Goal: Subscribe to service/newsletter

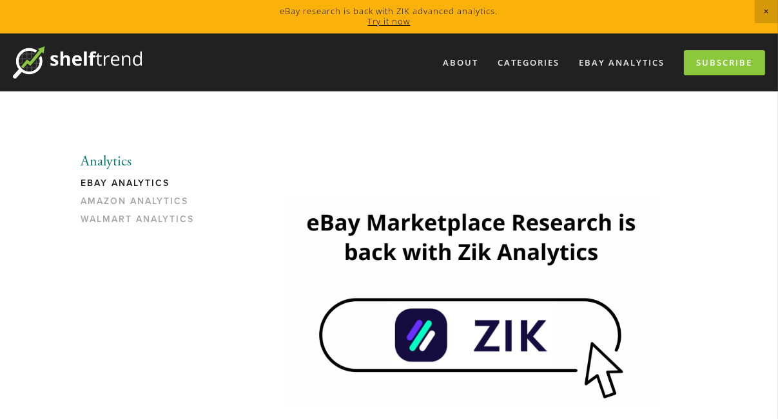
scroll to position [121, 0]
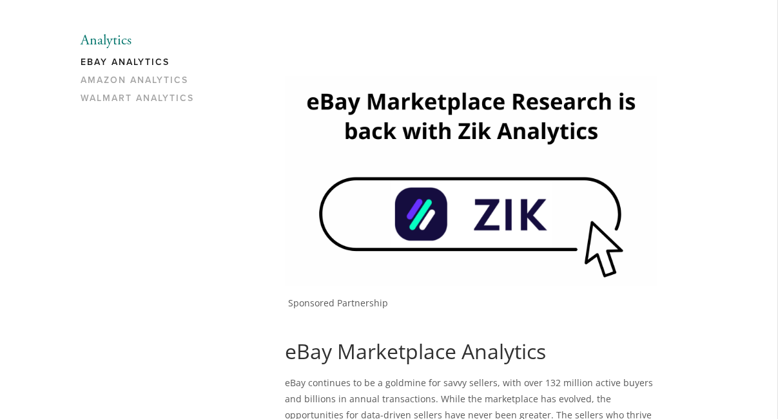
click at [517, 206] on img at bounding box center [471, 180] width 372 height 209
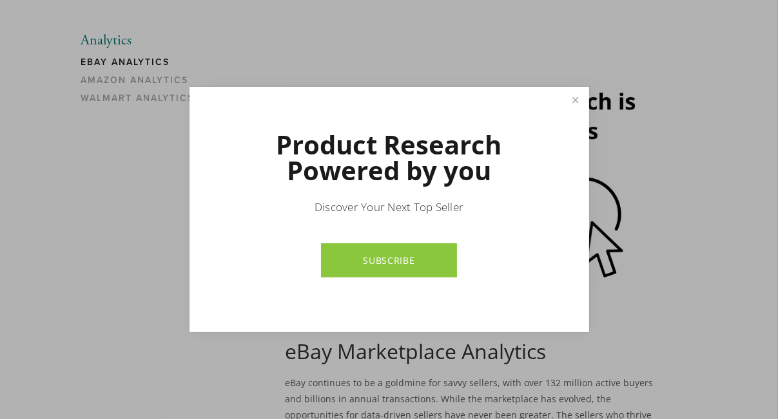
click at [697, 169] on div at bounding box center [389, 209] width 778 height 419
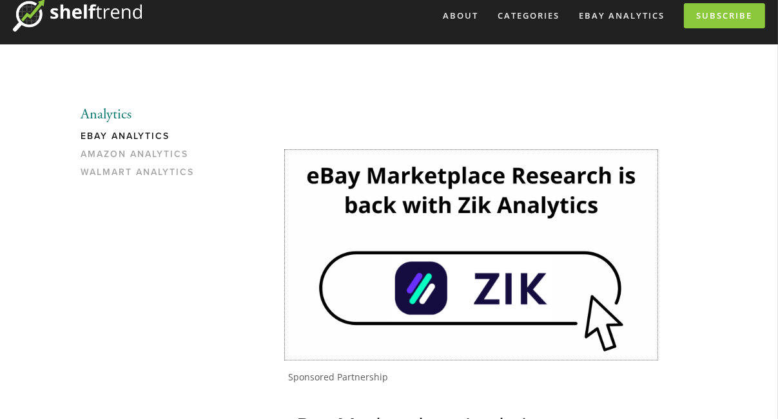
scroll to position [0, 0]
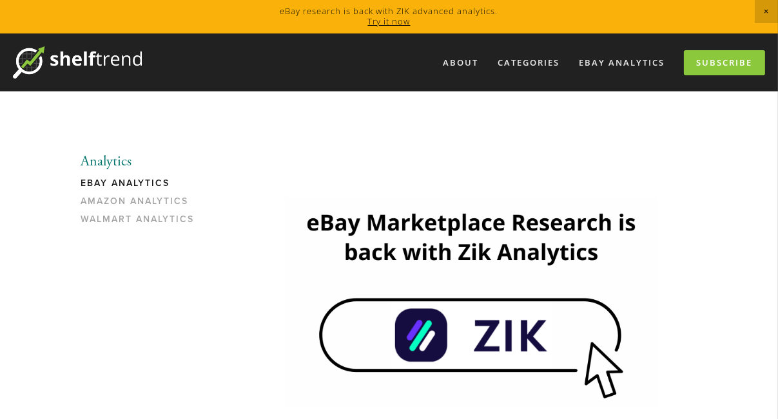
click at [136, 181] on link "eBay Analytics" at bounding box center [142, 187] width 123 height 18
click at [709, 59] on link "Subscribe" at bounding box center [724, 62] width 81 height 25
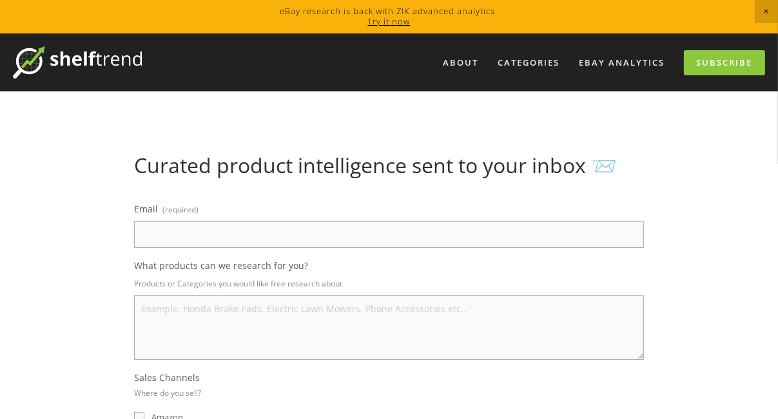
drag, startPoint x: 365, startPoint y: 225, endPoint x: 344, endPoint y: 236, distance: 23.0
click at [365, 225] on input "Email (required)" at bounding box center [389, 235] width 510 height 26
click at [344, 236] on input "Email (required)" at bounding box center [389, 235] width 510 height 26
type input "michiro.tokuda@gmail.com"
select select "Japan"
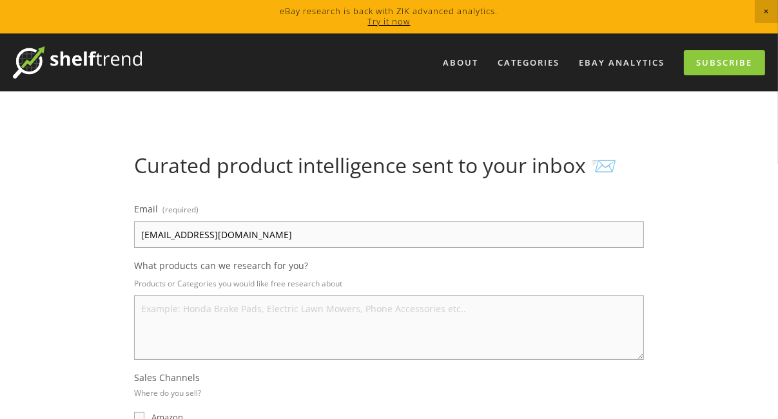
click at [259, 318] on textarea "What products can we research for you?" at bounding box center [389, 328] width 510 height 64
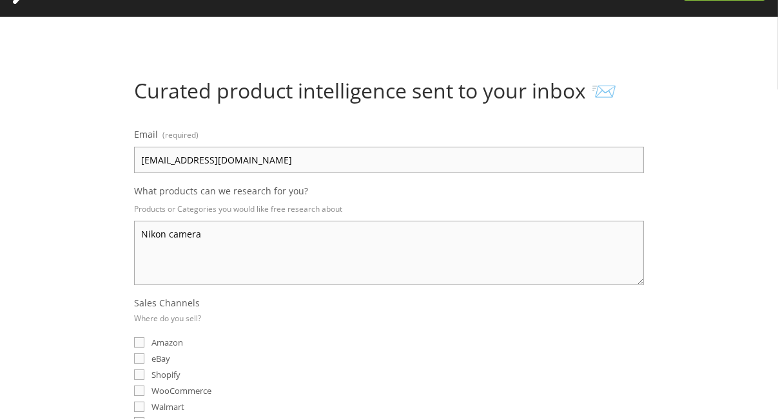
scroll to position [120, 0]
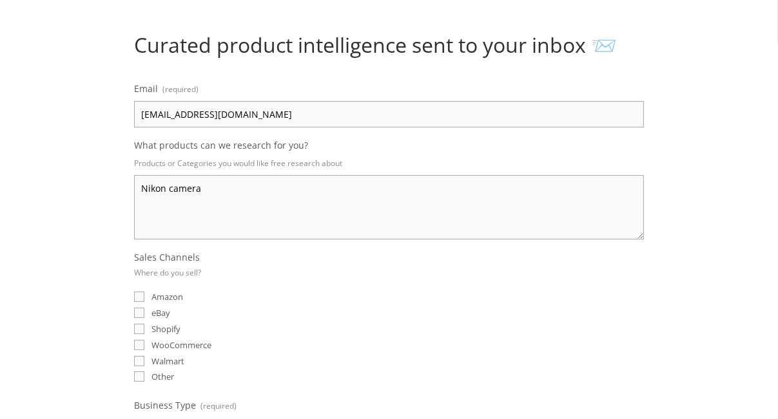
type textarea "Nikon camera"
click at [139, 311] on input "eBay" at bounding box center [139, 313] width 10 height 10
checkbox input "true"
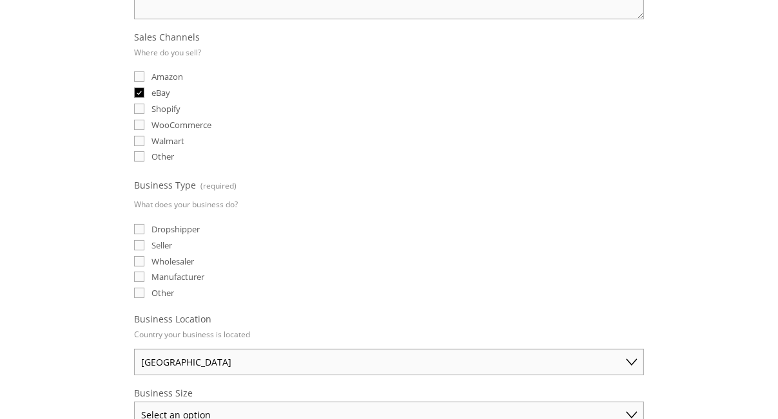
scroll to position [357, 0]
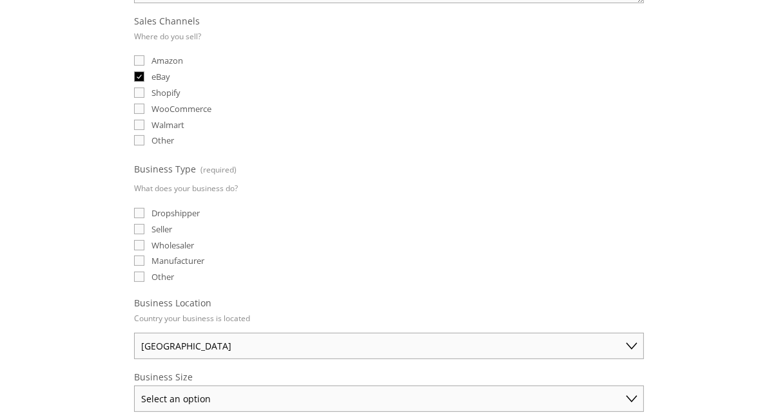
click at [163, 228] on span "Seller" at bounding box center [161, 230] width 21 height 12
click at [144, 228] on input "Seller" at bounding box center [139, 229] width 10 height 10
checkbox input "true"
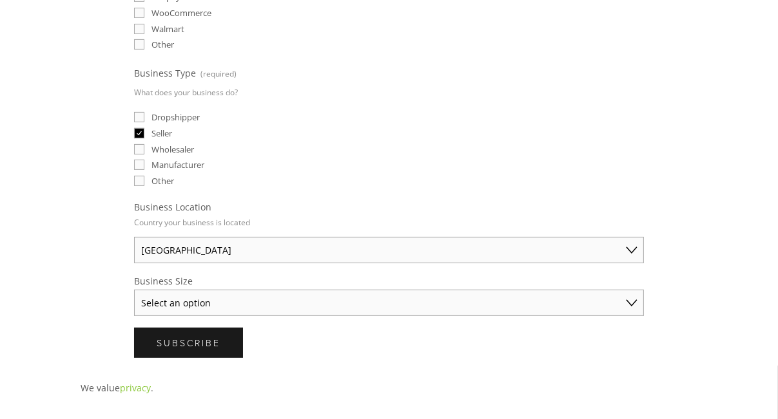
scroll to position [528, 0]
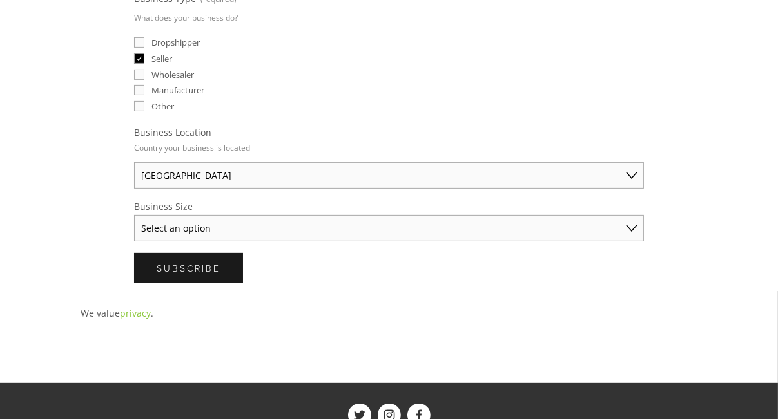
click at [227, 224] on select "Select an option Solo Merchant (under $50K annual sales) Small Business ($50K -…" at bounding box center [389, 228] width 510 height 26
select select "Solo Merchant (under $50K annual sales)"
click at [134, 215] on select "Select an option Solo Merchant (under $50K annual sales) Small Business ($50K -…" at bounding box center [389, 228] width 510 height 26
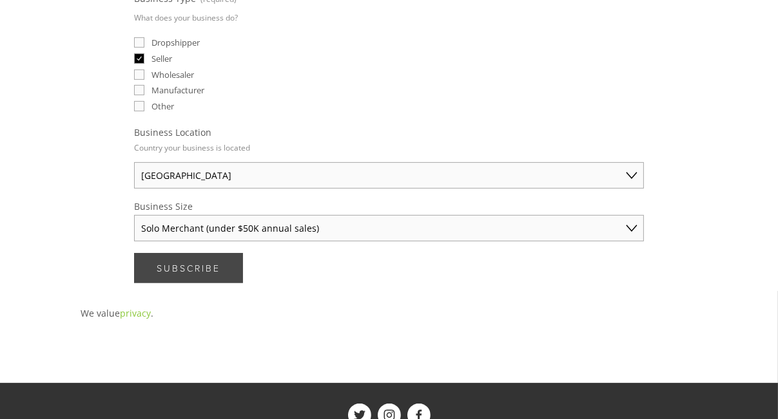
click at [231, 264] on button "Subscribe Subscribe" at bounding box center [188, 268] width 109 height 30
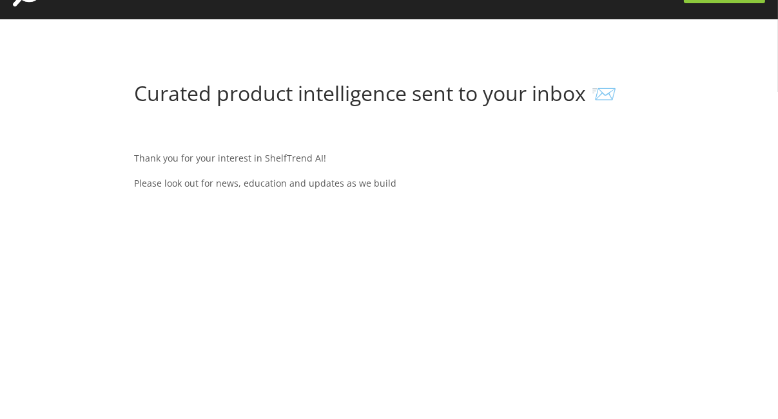
scroll to position [0, 0]
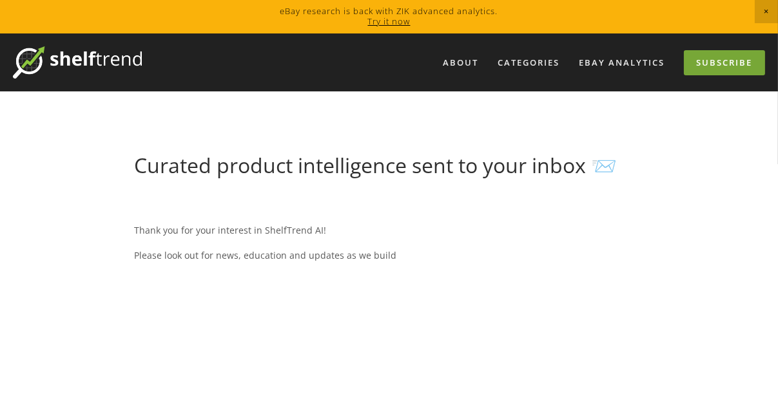
click at [709, 68] on link "Subscribe" at bounding box center [724, 62] width 81 height 25
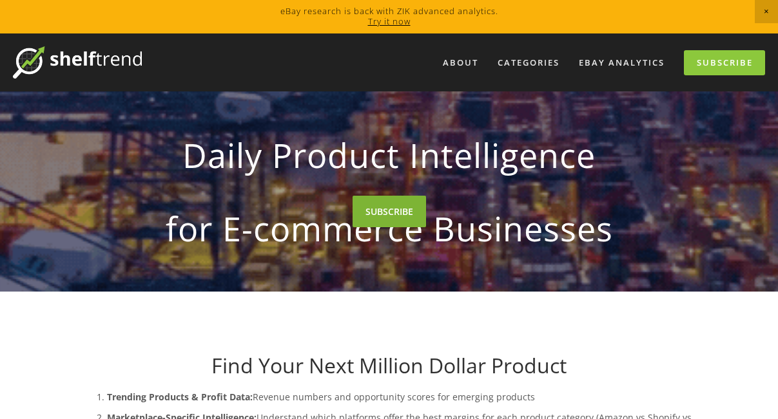
click at [393, 227] on link "SUBSCRIBE" at bounding box center [388, 212] width 73 height 32
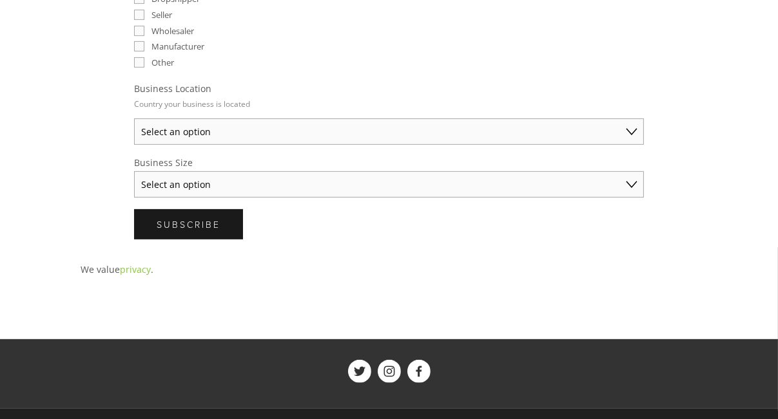
scroll to position [572, 0]
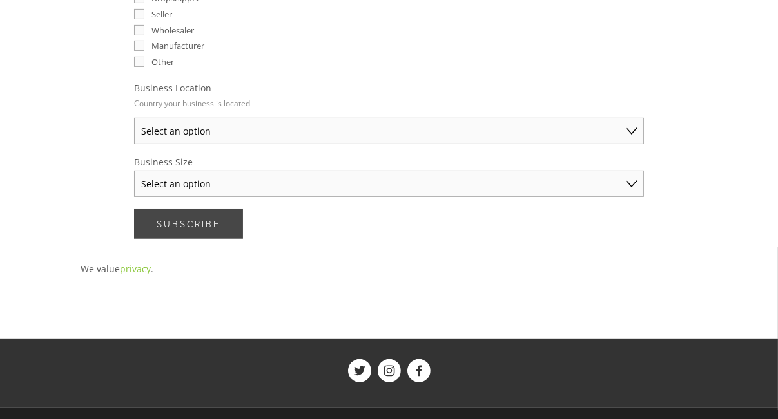
click at [223, 225] on button "Subscribe Subscribe" at bounding box center [188, 224] width 109 height 30
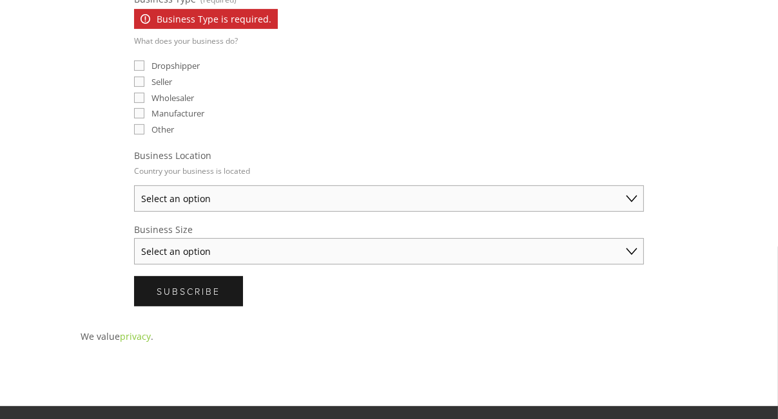
scroll to position [0, 0]
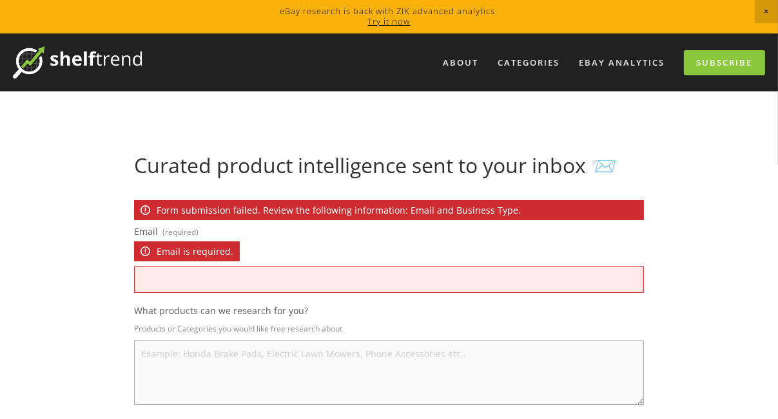
click at [230, 287] on input "Email (required) Email is required." at bounding box center [389, 280] width 510 height 26
type input "michiro.tokuda@gmail.com"
select select "[GEOGRAPHIC_DATA]"
click at [231, 358] on textarea "What products can we research for you?" at bounding box center [389, 373] width 510 height 64
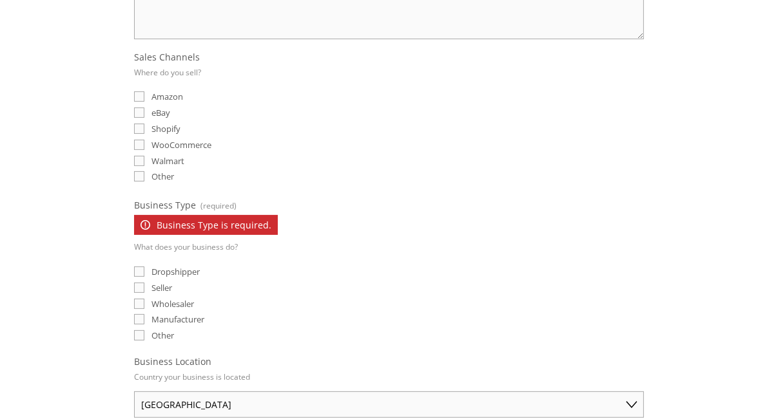
scroll to position [367, 0]
click at [142, 111] on input "eBay" at bounding box center [139, 112] width 10 height 10
checkbox input "true"
click at [140, 285] on input "Seller" at bounding box center [139, 287] width 10 height 10
checkbox input "true"
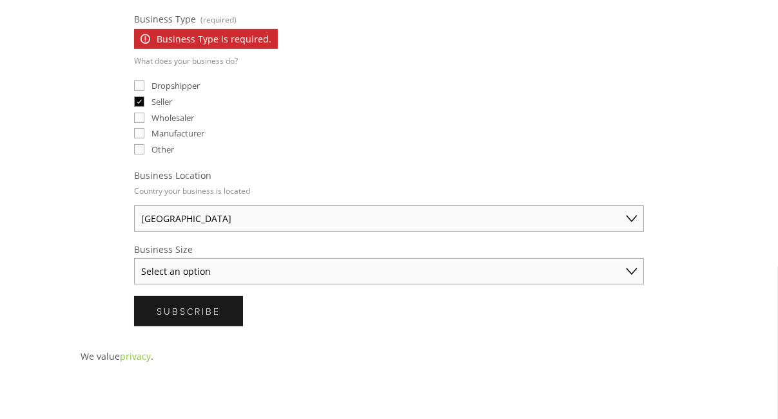
scroll to position [554, 0]
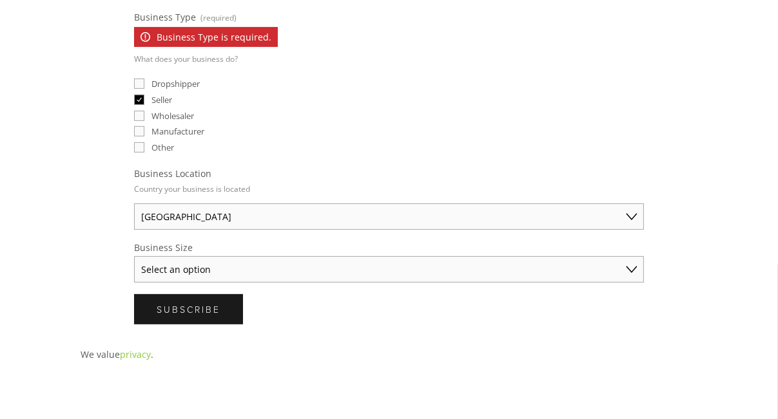
click at [242, 265] on select "Select an option Solo Merchant (under $50K annual sales) Small Business ($50K -…" at bounding box center [389, 269] width 510 height 26
select select "Small Business ($50K - $250K annual sales)"
click at [134, 256] on select "Select an option Solo Merchant (under $50K annual sales) Small Business ($50K -…" at bounding box center [389, 269] width 510 height 26
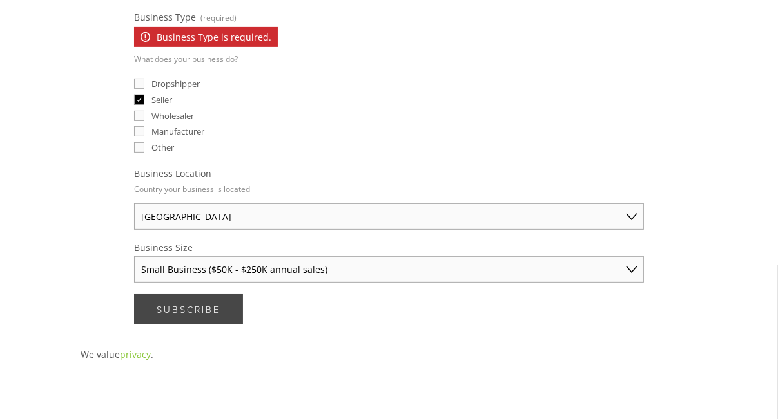
click at [175, 303] on span "Subscribe" at bounding box center [189, 309] width 64 height 12
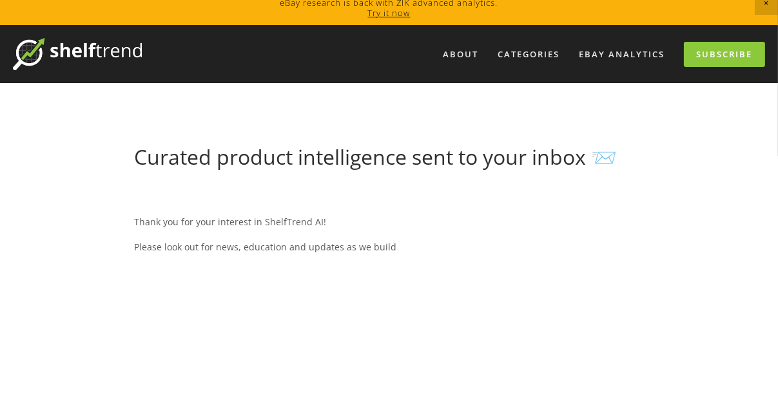
scroll to position [0, 0]
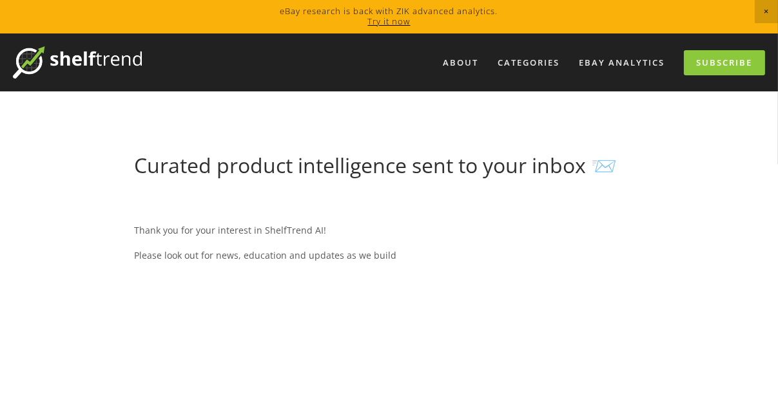
click at [385, 26] on link "Try it now" at bounding box center [389, 21] width 43 height 12
